Goal: Transaction & Acquisition: Download file/media

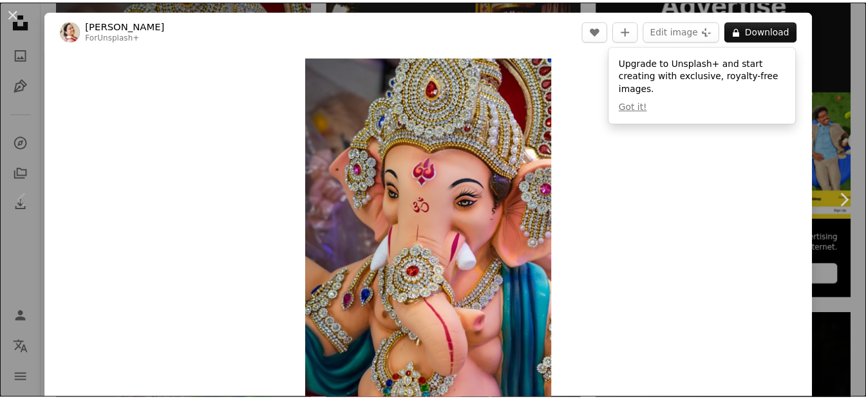
scroll to position [360, 0]
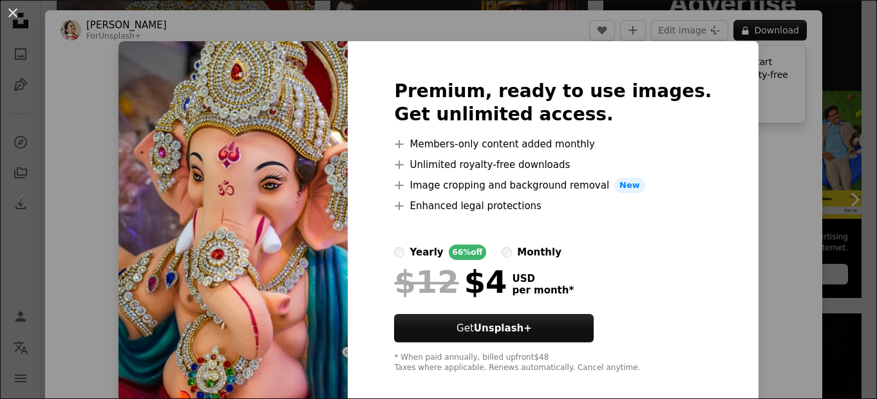
click at [15, 59] on div "An X shape Premium, ready to use images. Get unlimited access. A plus sign Memb…" at bounding box center [438, 199] width 877 height 399
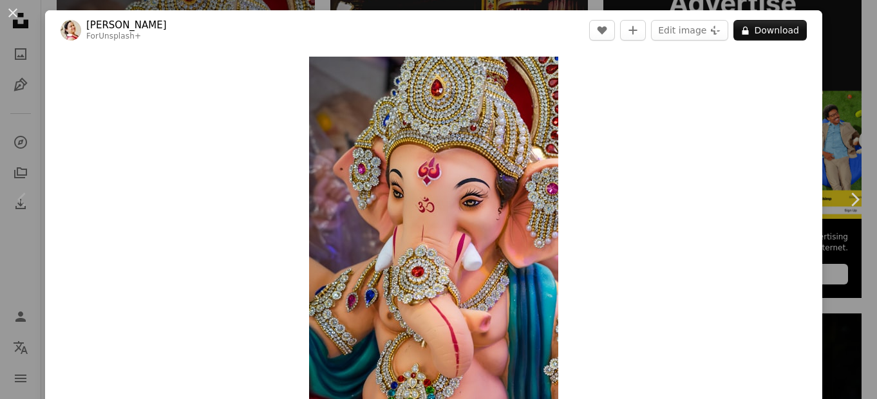
click at [23, 56] on div "An X shape Chevron left Chevron right [PERSON_NAME] For Unsplash+ A heart A plu…" at bounding box center [438, 199] width 877 height 399
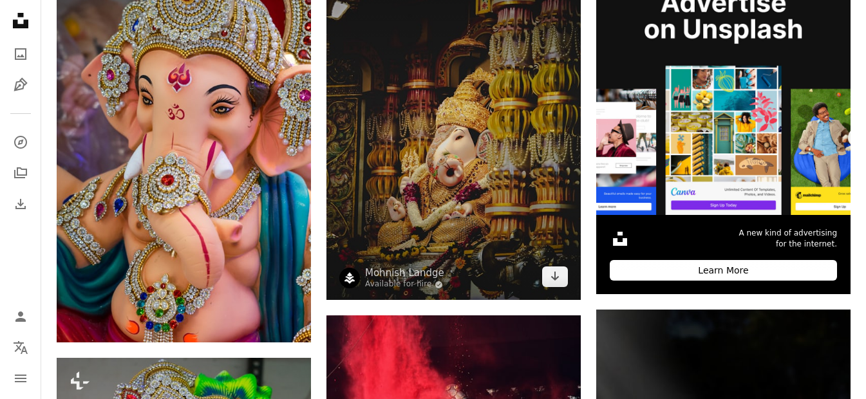
click at [496, 192] on img at bounding box center [453, 130] width 254 height 339
click at [496, 191] on img at bounding box center [453, 130] width 254 height 339
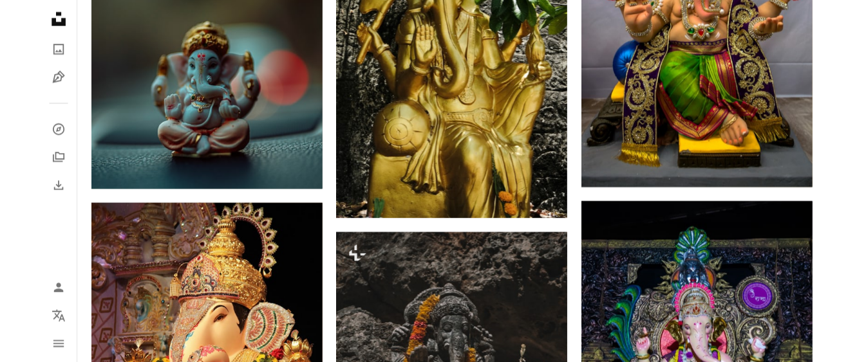
scroll to position [1983, 0]
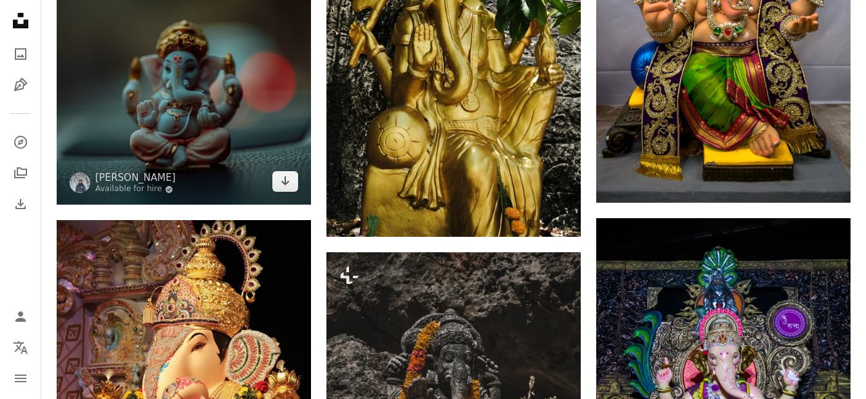
click at [241, 154] on img at bounding box center [184, 77] width 254 height 254
click at [169, 109] on img at bounding box center [184, 77] width 254 height 254
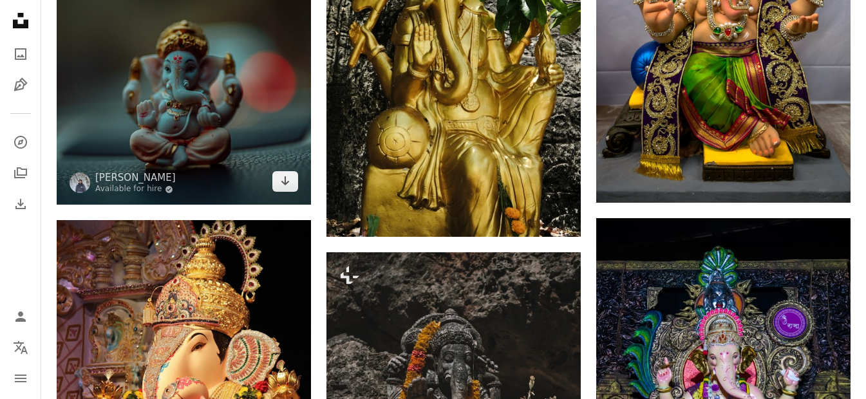
click at [169, 109] on img at bounding box center [184, 77] width 254 height 254
click at [169, 108] on img at bounding box center [184, 77] width 254 height 254
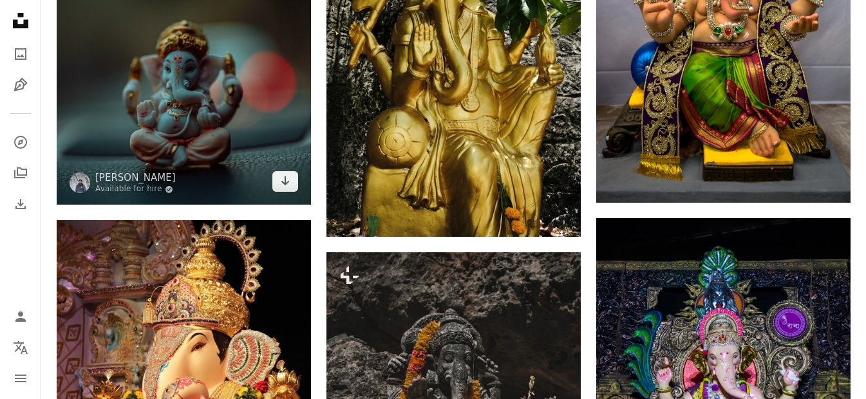
click at [169, 108] on img at bounding box center [184, 77] width 254 height 254
click at [290, 184] on icon "Arrow pointing down" at bounding box center [285, 180] width 10 height 15
